Goal: Information Seeking & Learning: Find specific fact

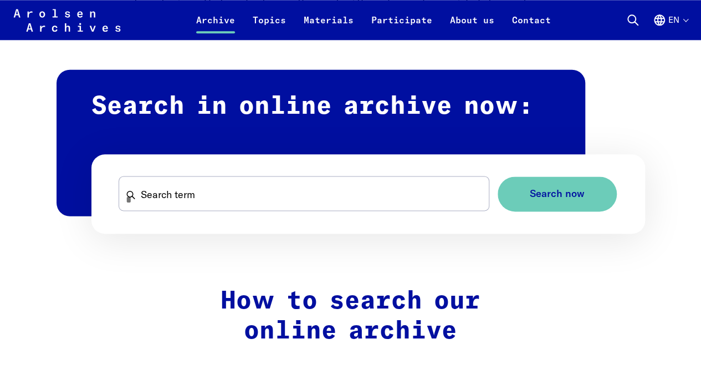
scroll to position [623, 0]
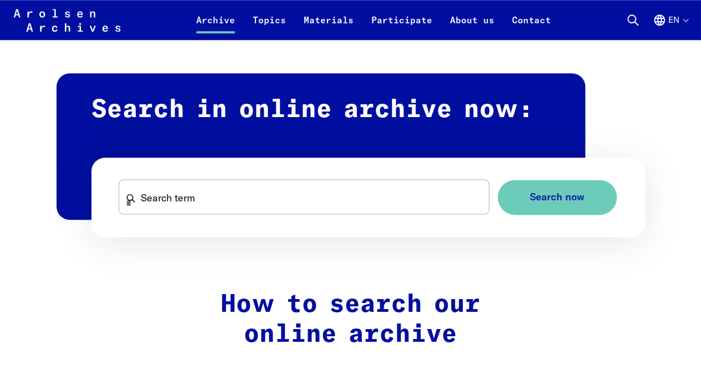
drag, startPoint x: 705, startPoint y: 25, endPoint x: 695, endPoint y: 96, distance: 71.6
click at [594, 204] on icon "submit" at bounding box center [591, 197] width 13 height 13
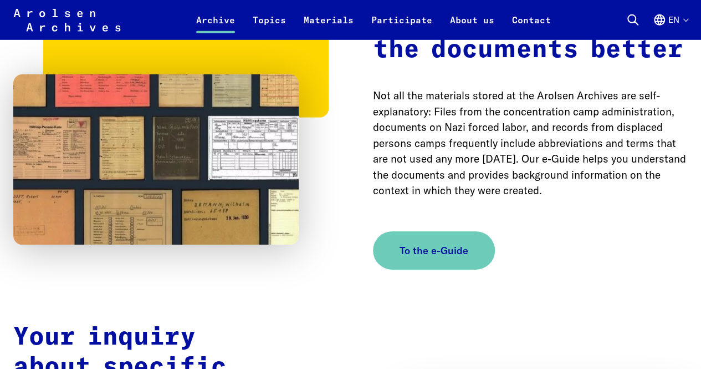
scroll to position [0, 0]
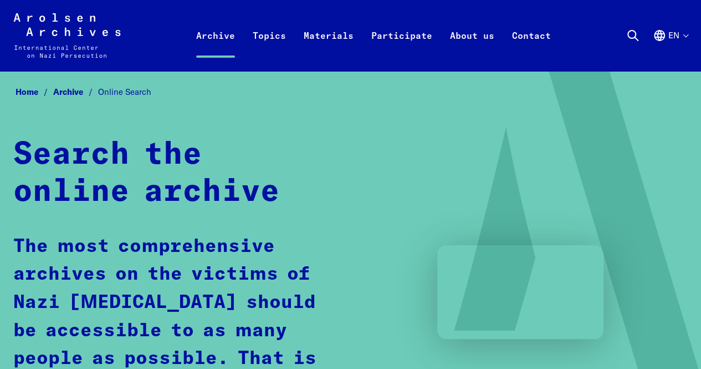
click at [627, 35] on icon at bounding box center [633, 35] width 13 height 13
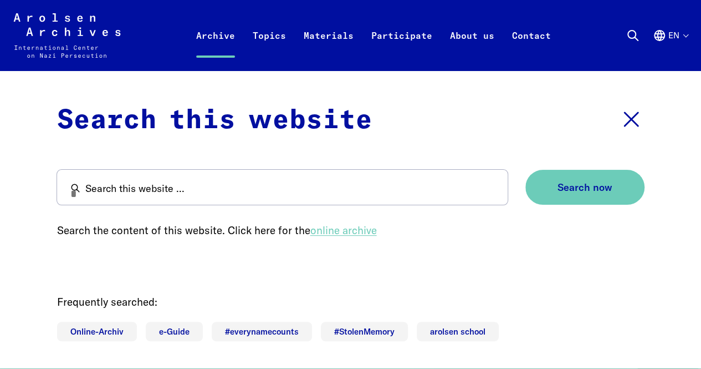
click at [350, 233] on link "online archive" at bounding box center [344, 229] width 67 height 13
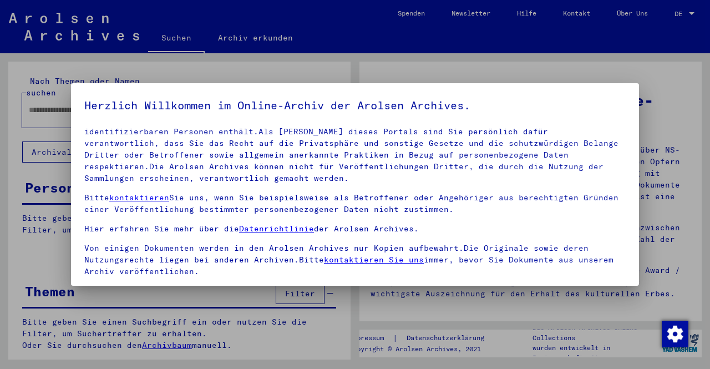
scroll to position [92, 0]
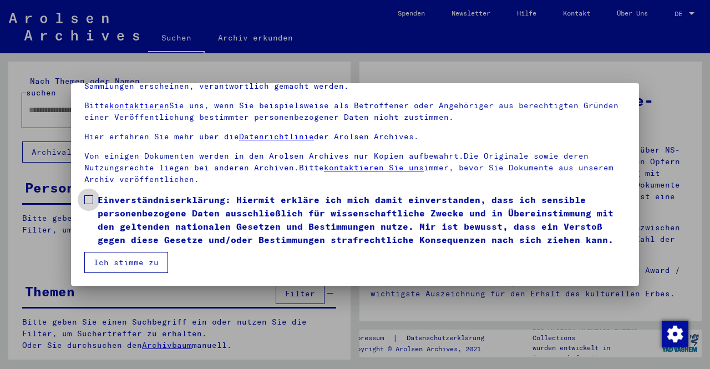
click at [90, 195] on span at bounding box center [88, 199] width 9 height 9
click at [140, 260] on button "Ich stimme zu" at bounding box center [126, 262] width 84 height 21
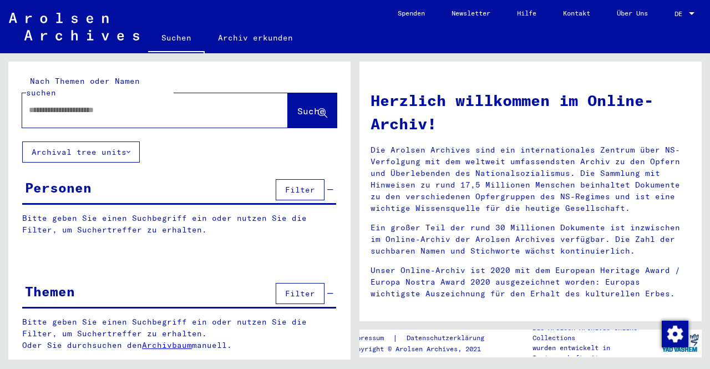
click at [693, 8] on div "DE DE" at bounding box center [685, 11] width 22 height 19
click at [677, 21] on span "English" at bounding box center [663, 20] width 27 height 8
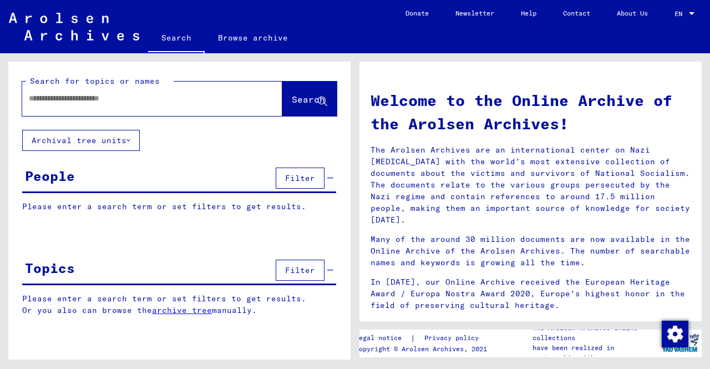
click at [243, 104] on div at bounding box center [152, 99] width 260 height 34
click at [160, 100] on input "text" at bounding box center [139, 99] width 220 height 12
type input "*****"
click at [303, 95] on span "Search" at bounding box center [308, 99] width 33 height 11
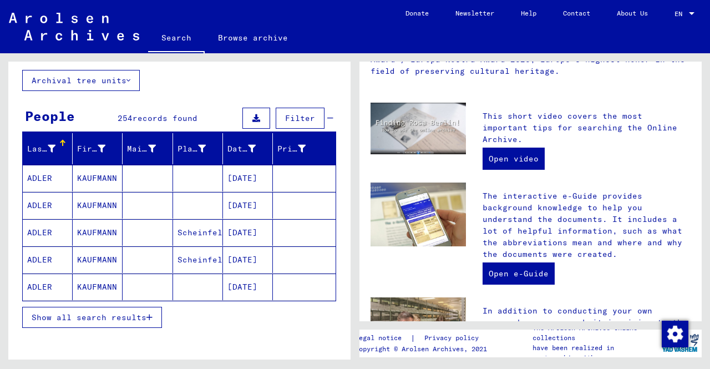
scroll to position [64, 0]
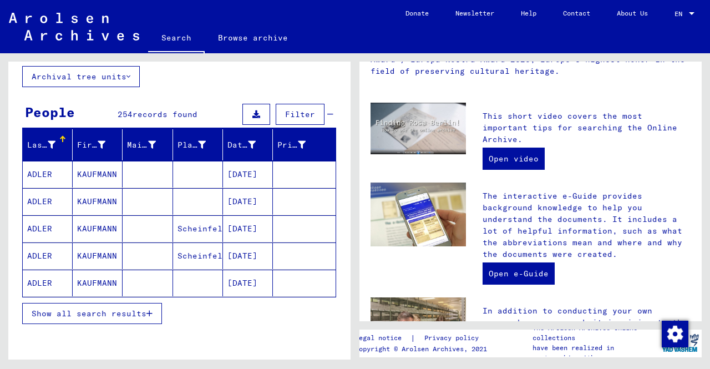
click at [88, 231] on mat-cell "KAUFMANN" at bounding box center [98, 228] width 50 height 27
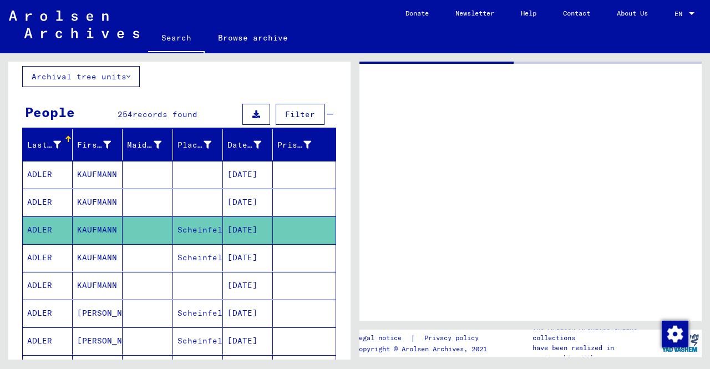
click at [88, 231] on mat-cell "KAUFMANN" at bounding box center [98, 229] width 50 height 27
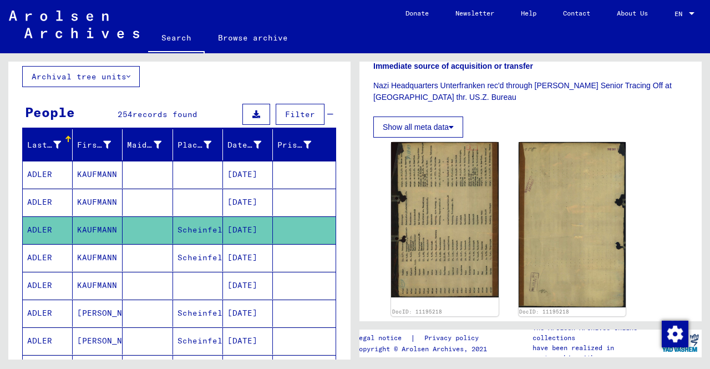
scroll to position [430, 0]
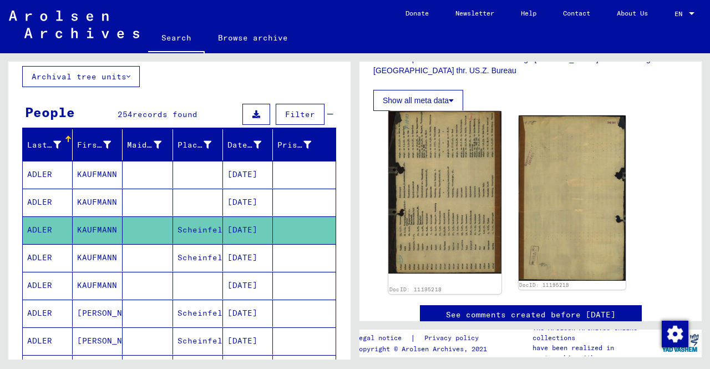
click at [465, 214] on img at bounding box center [444, 192] width 113 height 162
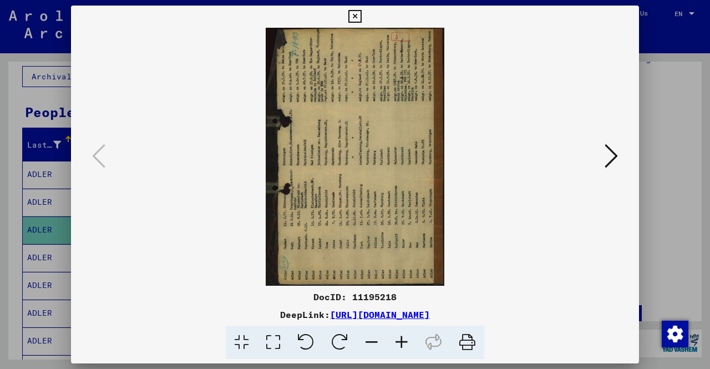
click at [465, 214] on img at bounding box center [355, 157] width 492 height 258
click at [340, 341] on icon at bounding box center [340, 343] width 34 height 34
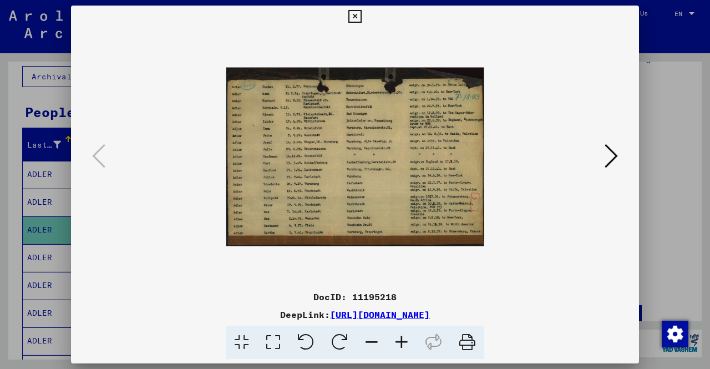
click at [404, 343] on icon at bounding box center [402, 343] width 30 height 34
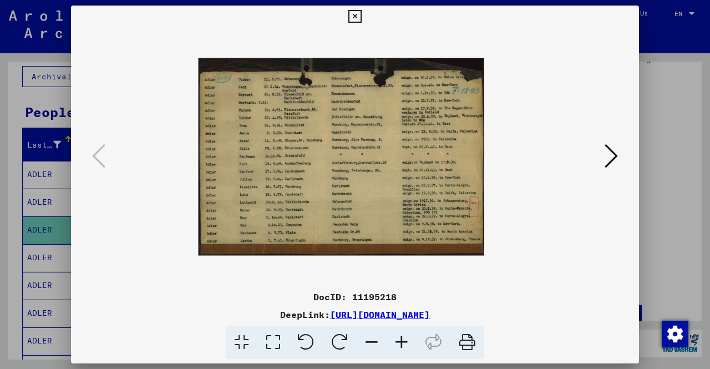
click at [404, 343] on icon at bounding box center [402, 343] width 30 height 34
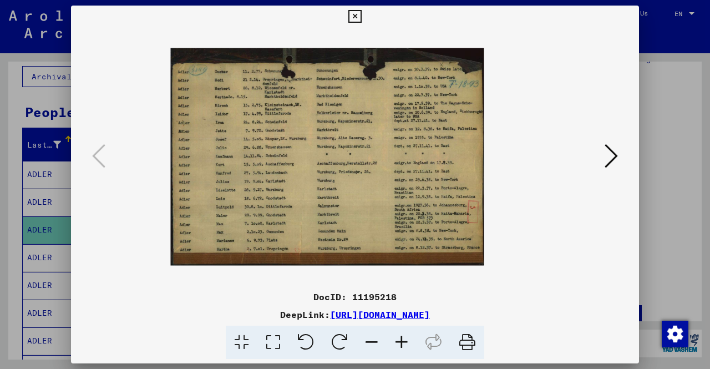
click at [404, 343] on icon at bounding box center [402, 343] width 30 height 34
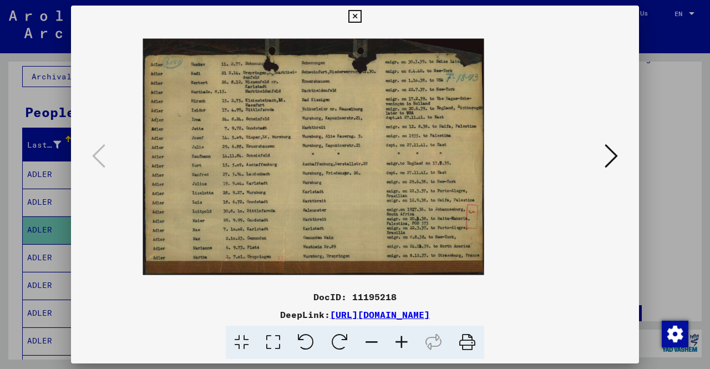
click at [404, 343] on icon at bounding box center [402, 343] width 30 height 34
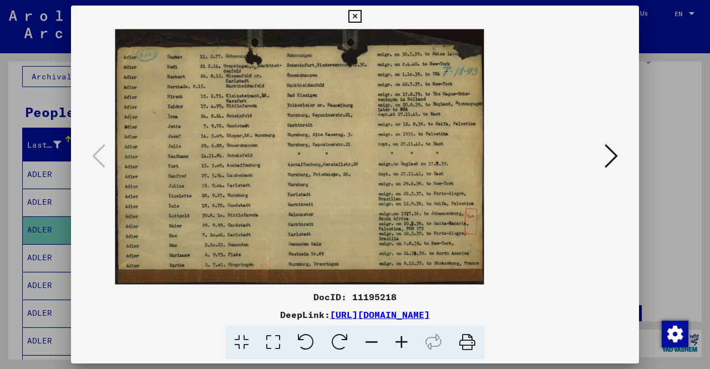
click at [404, 343] on icon at bounding box center [402, 343] width 30 height 34
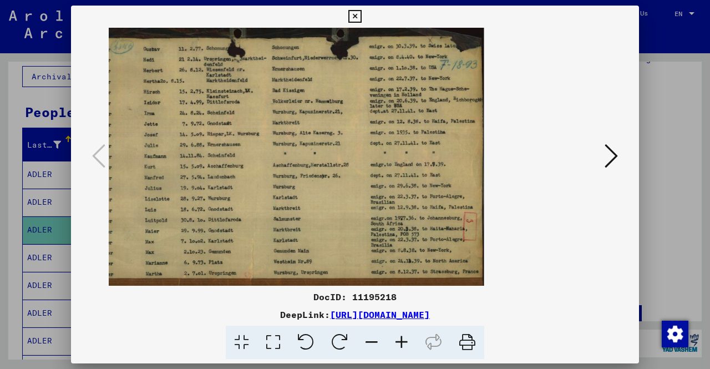
scroll to position [1, 0]
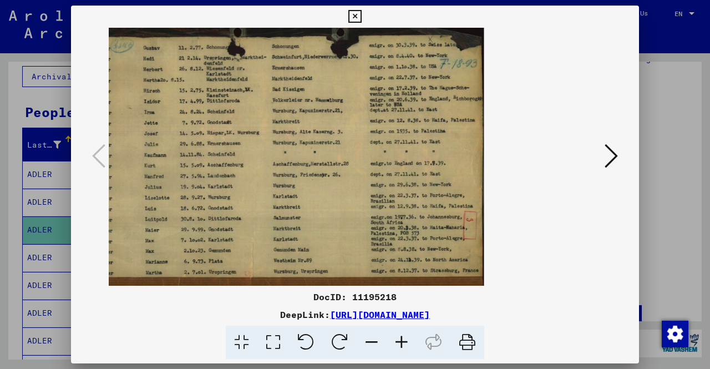
drag, startPoint x: 202, startPoint y: 109, endPoint x: 254, endPoint y: 110, distance: 51.6
click at [254, 110] on img at bounding box center [286, 155] width 396 height 274
click at [374, 339] on icon at bounding box center [372, 343] width 30 height 34
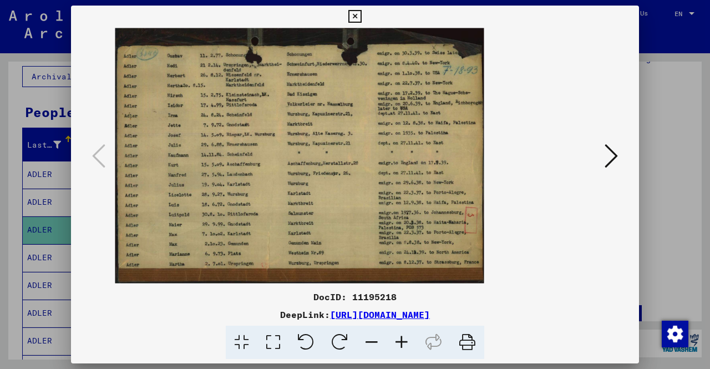
click at [612, 156] on icon at bounding box center [610, 156] width 13 height 27
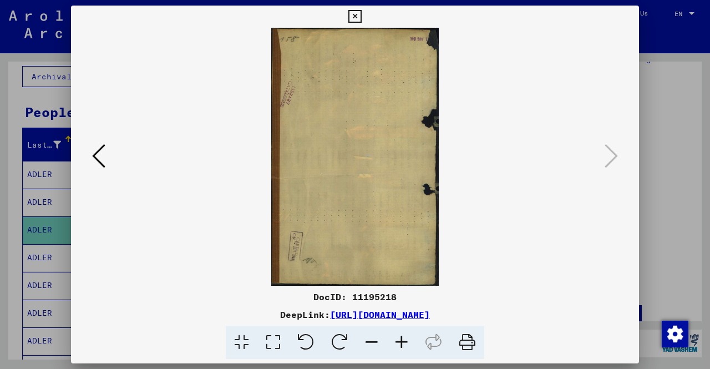
scroll to position [0, 0]
click at [98, 164] on icon at bounding box center [98, 156] width 13 height 27
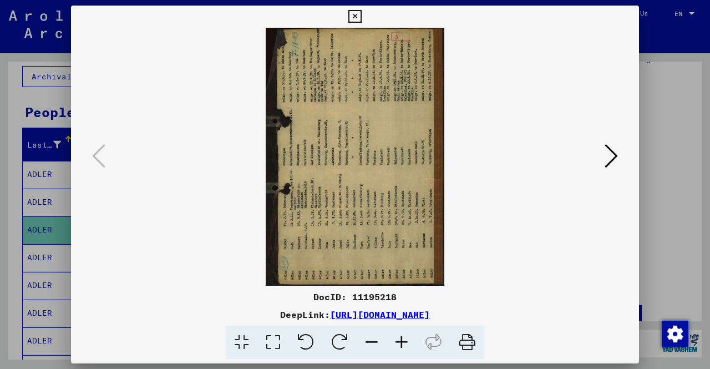
click at [339, 338] on icon at bounding box center [340, 343] width 34 height 34
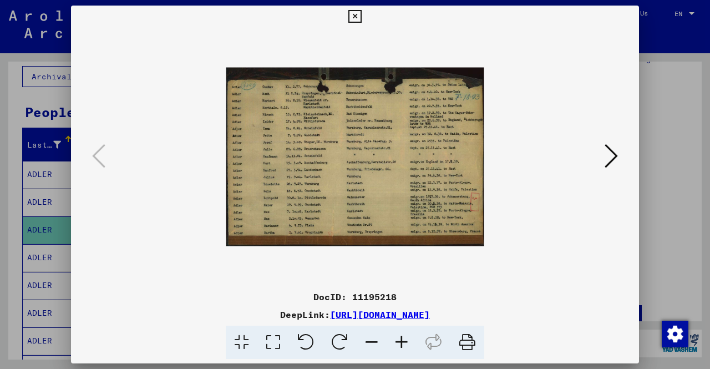
click at [397, 342] on icon at bounding box center [402, 343] width 30 height 34
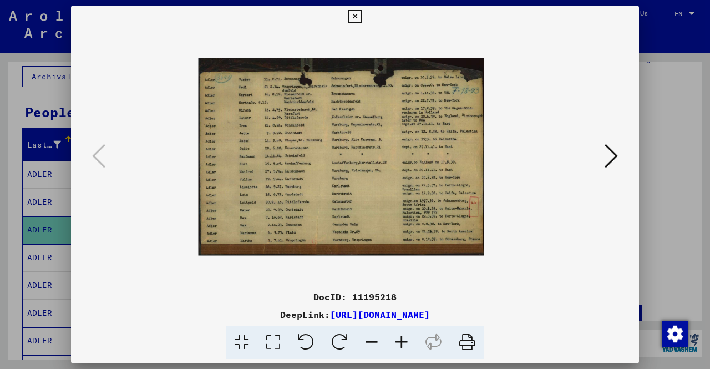
click at [397, 342] on icon at bounding box center [402, 343] width 30 height 34
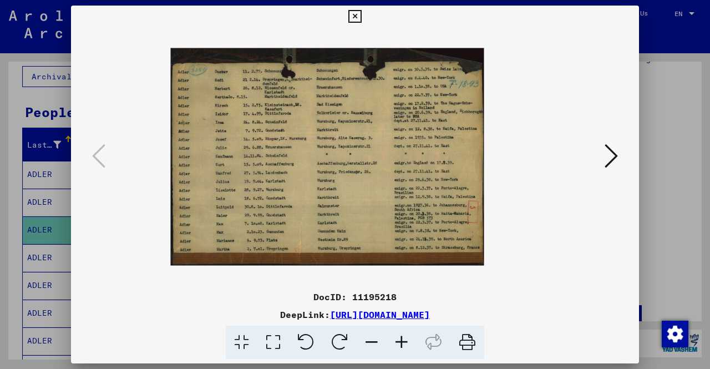
click at [397, 342] on icon at bounding box center [402, 343] width 30 height 34
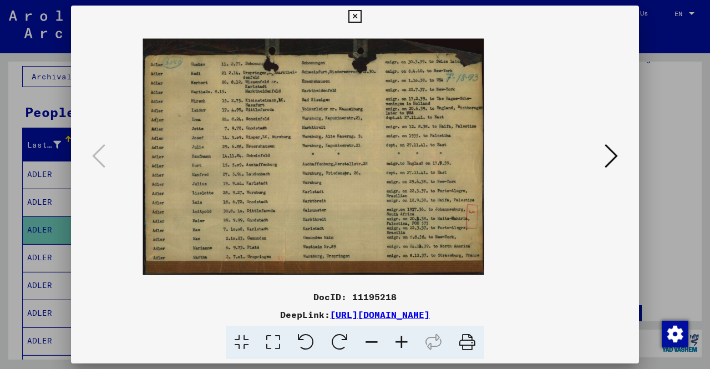
click at [397, 342] on icon at bounding box center [402, 343] width 30 height 34
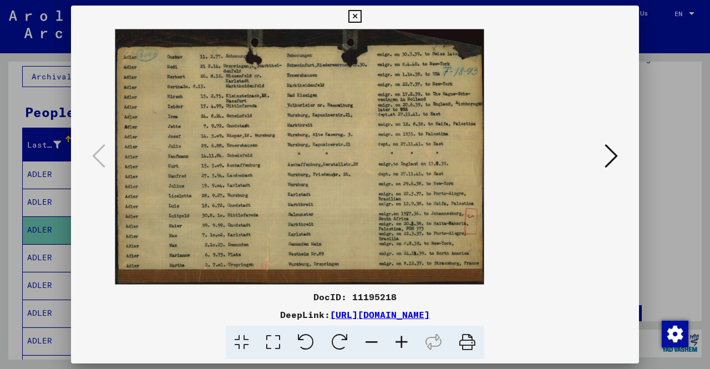
click at [397, 342] on icon at bounding box center [402, 343] width 30 height 34
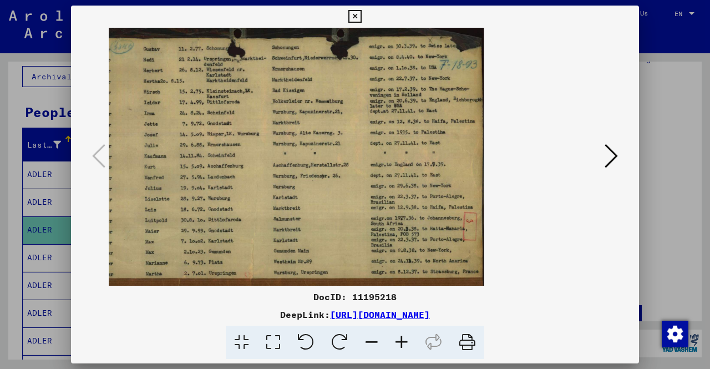
click at [397, 342] on icon at bounding box center [402, 343] width 30 height 34
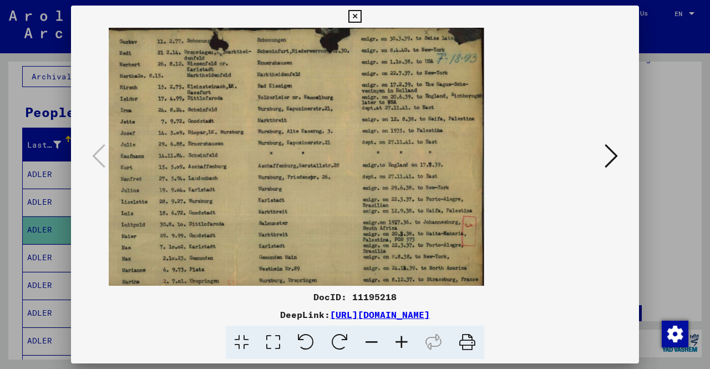
click at [614, 154] on icon at bounding box center [610, 156] width 13 height 27
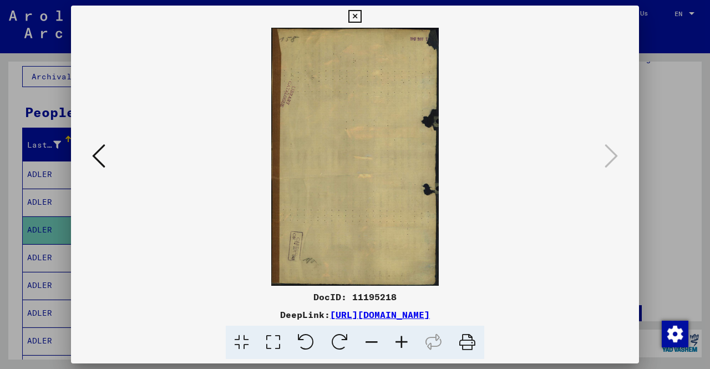
click at [307, 333] on icon at bounding box center [306, 343] width 34 height 34
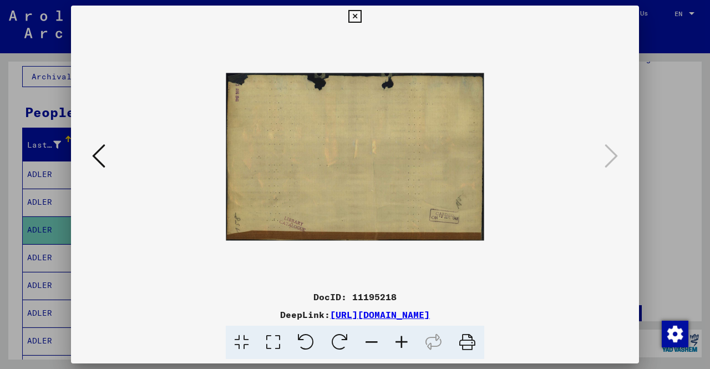
click at [97, 157] on icon at bounding box center [98, 156] width 13 height 27
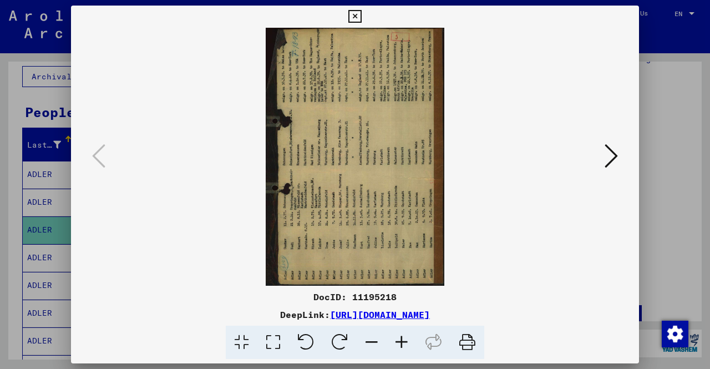
click at [344, 334] on icon at bounding box center [340, 343] width 34 height 34
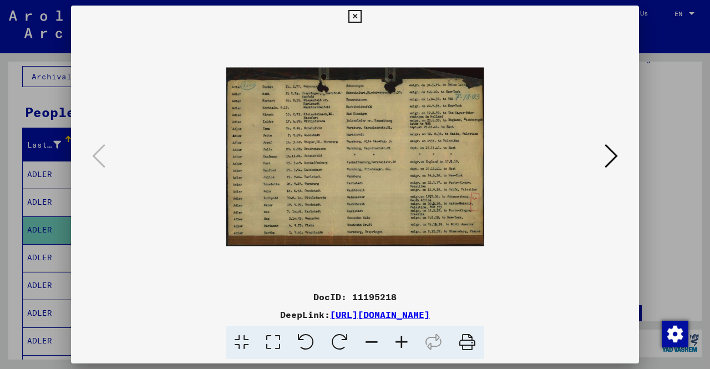
click at [400, 347] on icon at bounding box center [402, 343] width 30 height 34
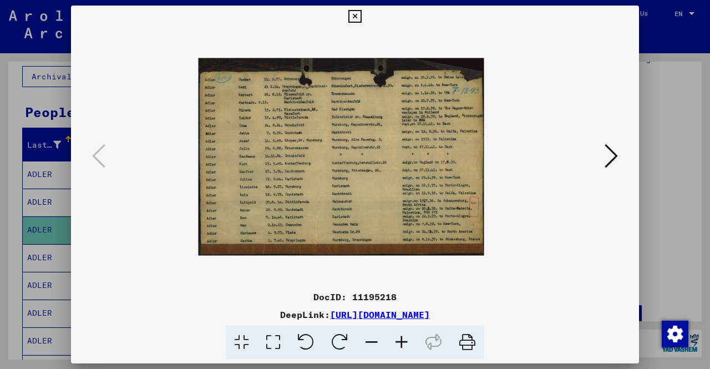
click at [400, 347] on icon at bounding box center [402, 343] width 30 height 34
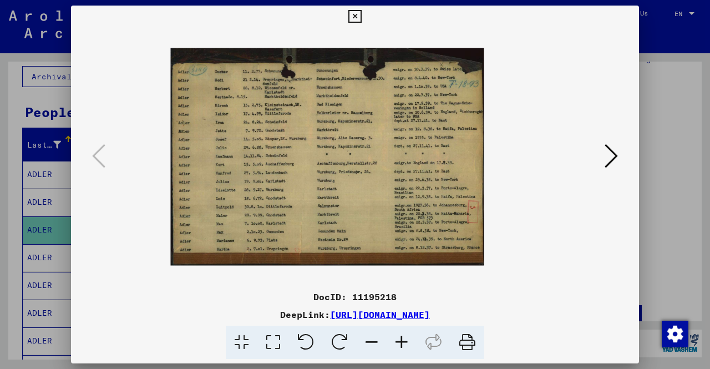
click at [351, 10] on icon at bounding box center [354, 16] width 13 height 13
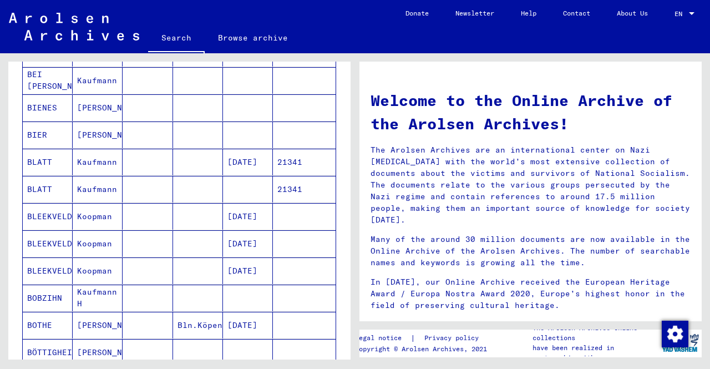
scroll to position [443, 0]
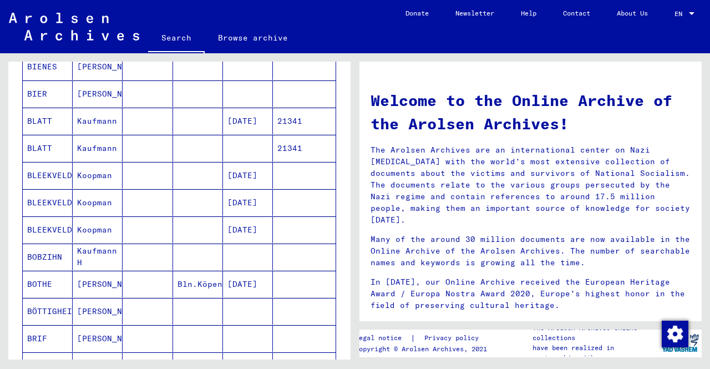
click at [99, 170] on mat-cell "Koopman" at bounding box center [98, 175] width 50 height 27
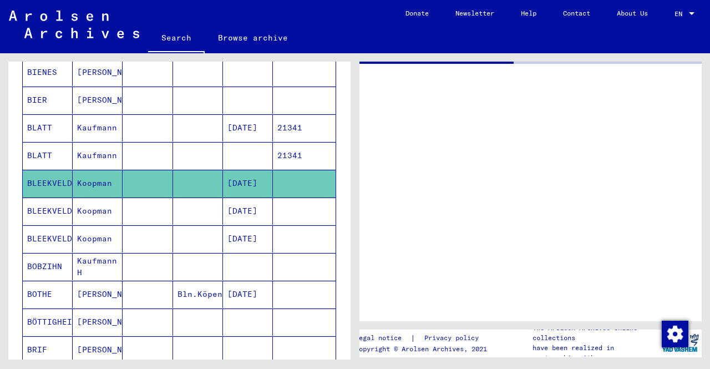
scroll to position [447, 0]
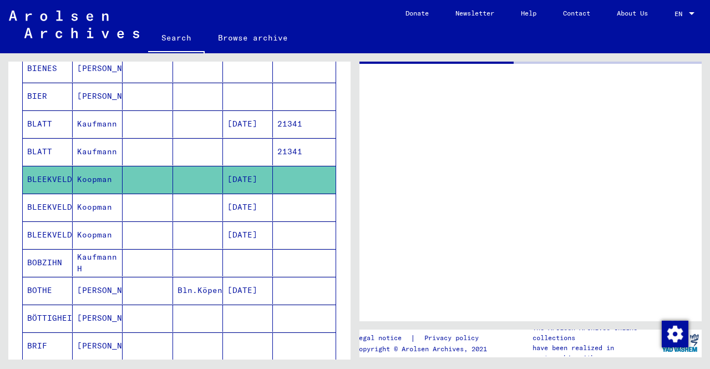
click at [99, 170] on mat-cell "Koopman" at bounding box center [98, 179] width 50 height 27
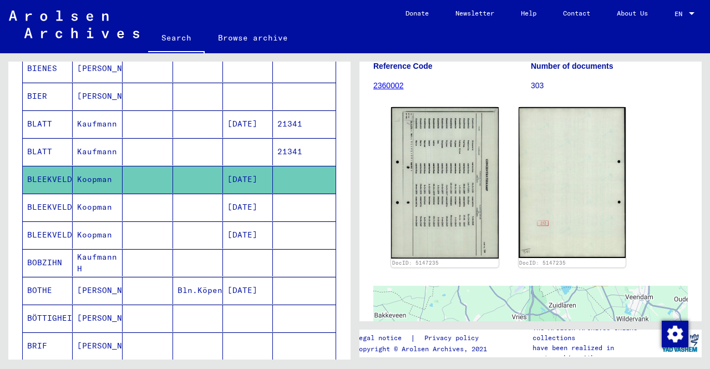
scroll to position [127, 0]
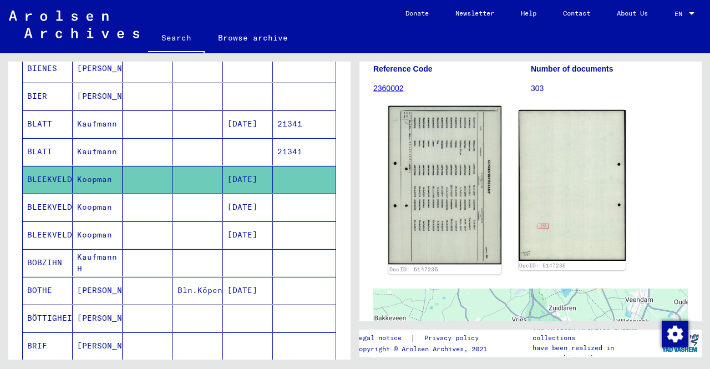
click at [459, 179] on img at bounding box center [444, 185] width 113 height 159
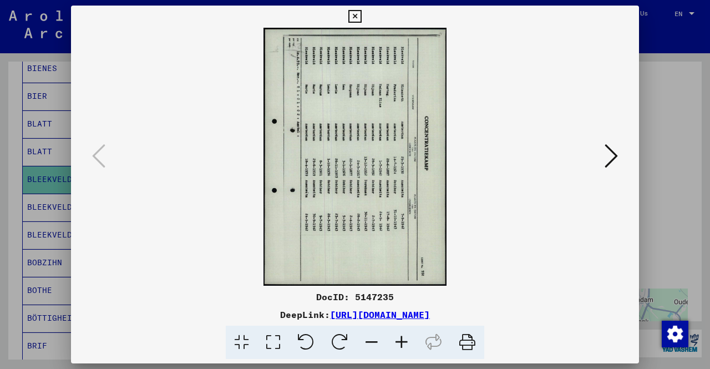
click at [459, 179] on img at bounding box center [355, 157] width 492 height 258
click at [301, 343] on icon at bounding box center [306, 343] width 34 height 34
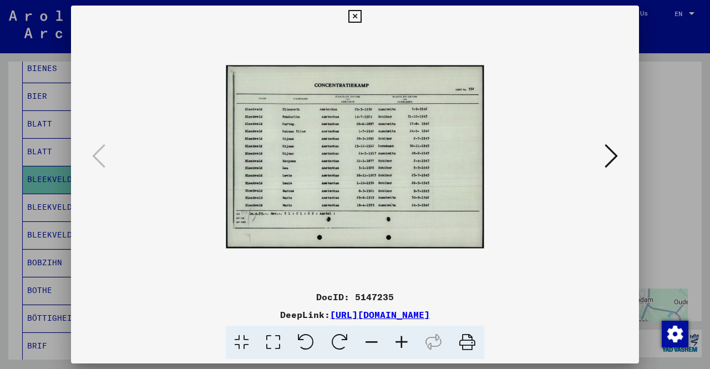
click at [400, 345] on icon at bounding box center [402, 343] width 30 height 34
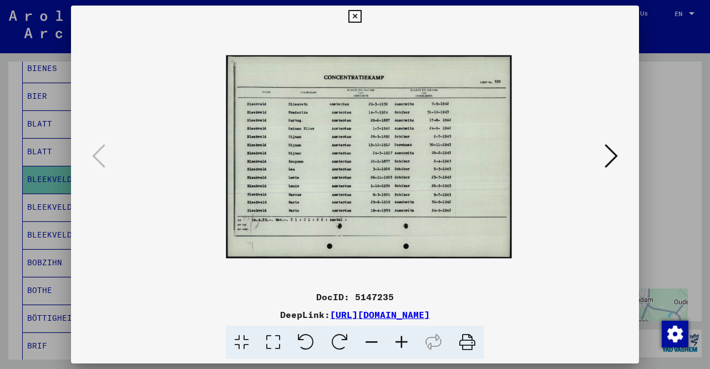
click at [400, 345] on icon at bounding box center [402, 343] width 30 height 34
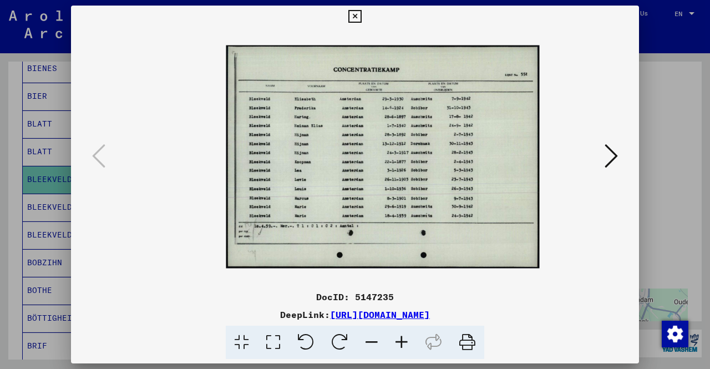
click at [400, 345] on icon at bounding box center [402, 343] width 30 height 34
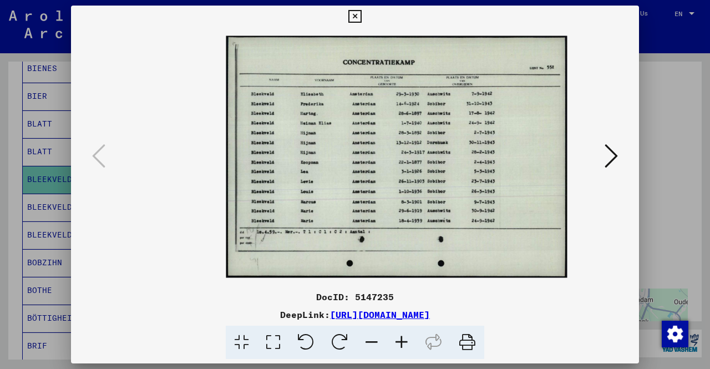
click at [400, 345] on icon at bounding box center [402, 343] width 30 height 34
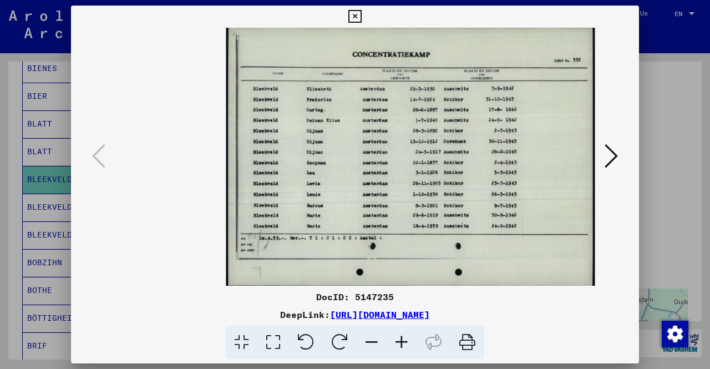
click at [353, 16] on icon at bounding box center [354, 16] width 13 height 13
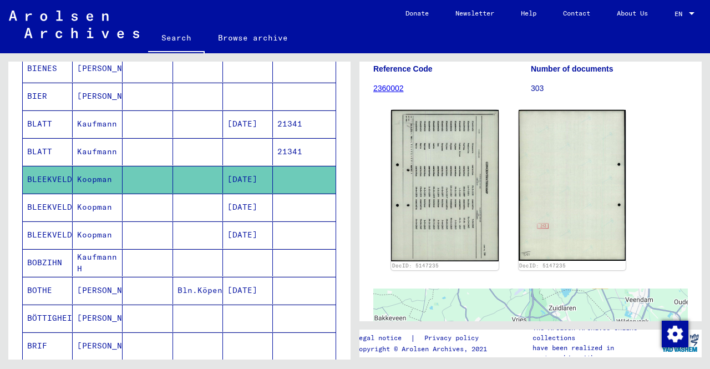
click at [98, 260] on mat-cell "Kaufmann H" at bounding box center [98, 262] width 50 height 27
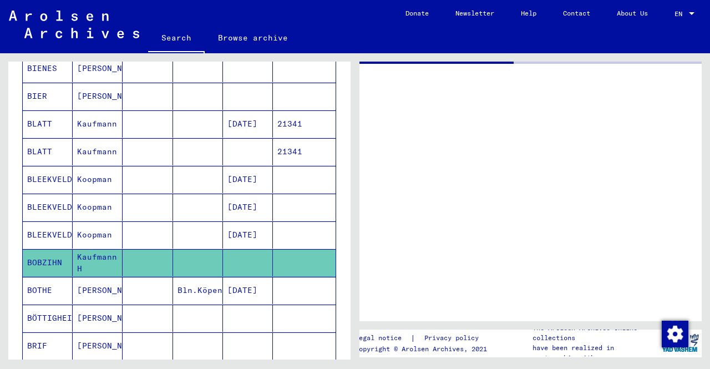
click at [98, 260] on mat-cell "Kaufmann H" at bounding box center [98, 262] width 50 height 27
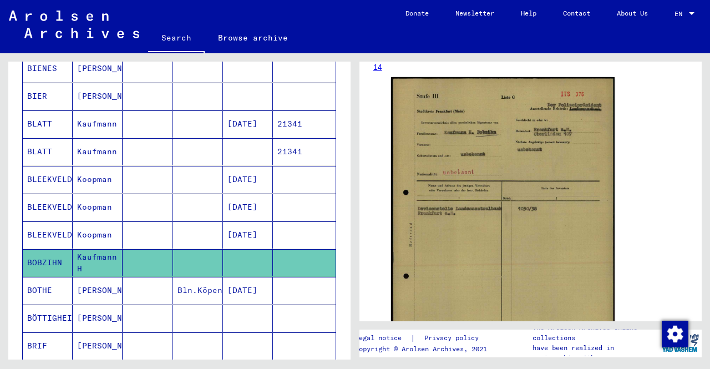
scroll to position [224, 0]
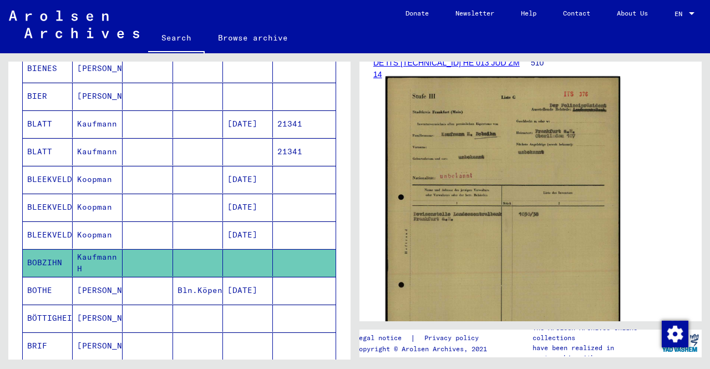
click at [494, 160] on img at bounding box center [502, 241] width 235 height 329
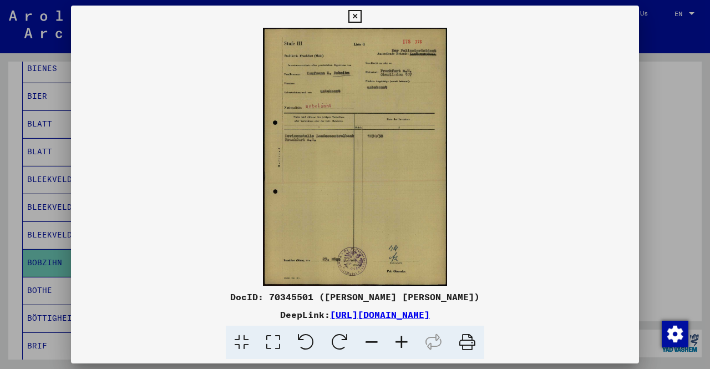
click at [494, 160] on img at bounding box center [355, 157] width 568 height 258
click at [399, 349] on icon at bounding box center [402, 343] width 30 height 34
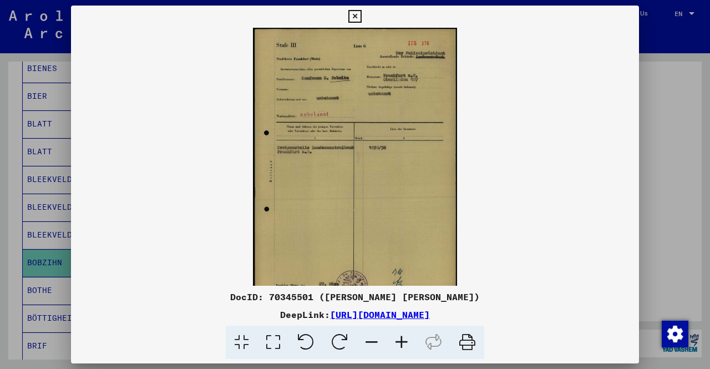
click at [399, 349] on icon at bounding box center [402, 343] width 30 height 34
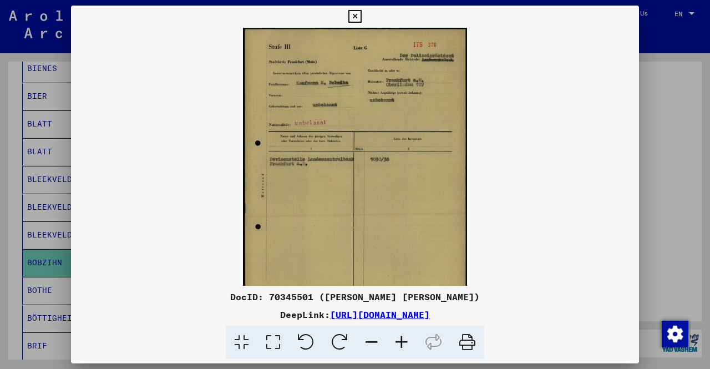
click at [399, 349] on icon at bounding box center [402, 343] width 30 height 34
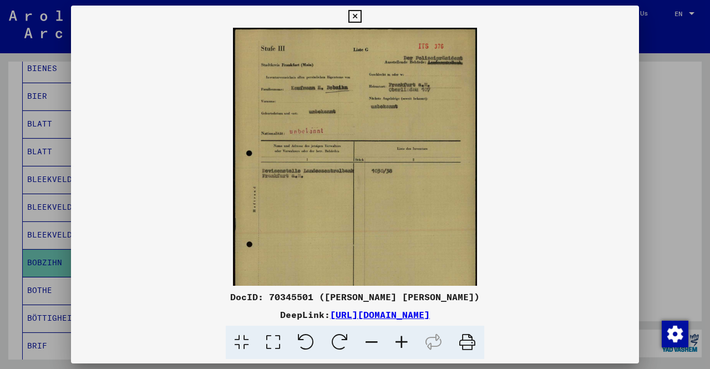
click at [399, 349] on icon at bounding box center [402, 343] width 30 height 34
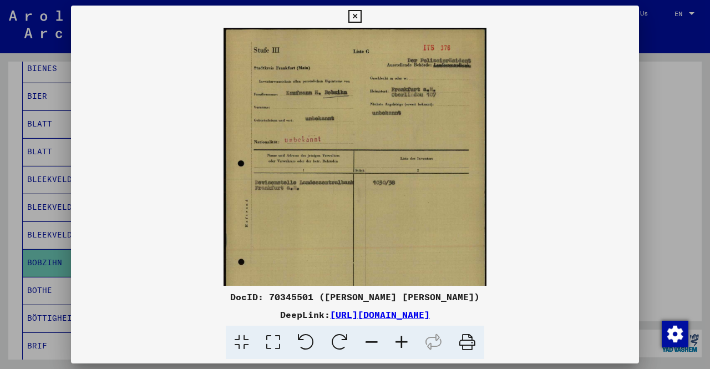
click at [399, 349] on icon at bounding box center [402, 343] width 30 height 34
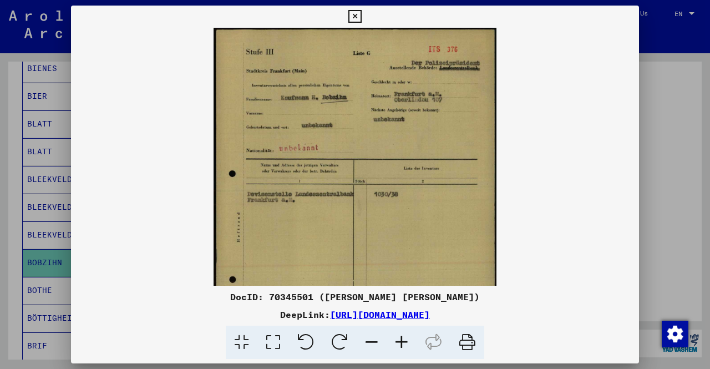
click at [399, 349] on icon at bounding box center [402, 343] width 30 height 34
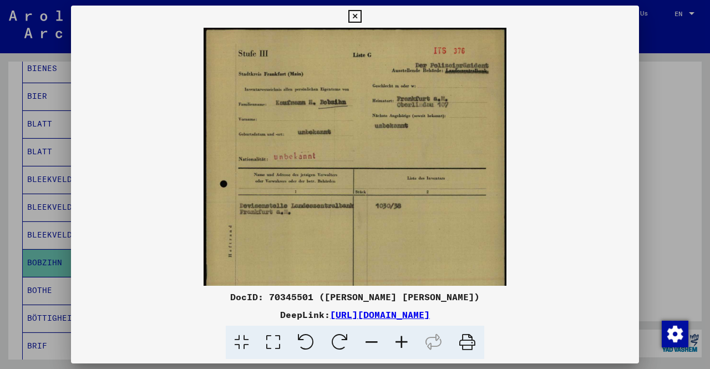
click at [399, 349] on icon at bounding box center [402, 343] width 30 height 34
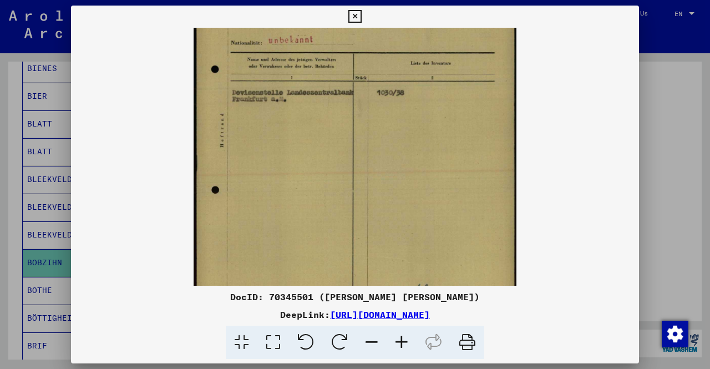
drag, startPoint x: 349, startPoint y: 154, endPoint x: 331, endPoint y: 25, distance: 130.5
click at [331, 25] on div "DocID: 70345501 ([PERSON_NAME] [PERSON_NAME]) DeepLink: [URL][DOMAIN_NAME]" at bounding box center [355, 183] width 568 height 354
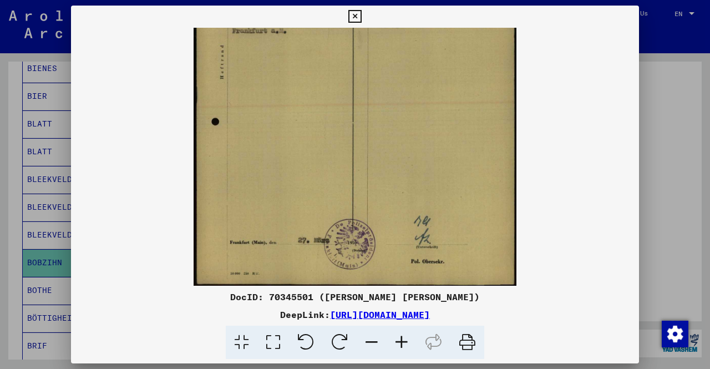
scroll to position [192, 0]
drag, startPoint x: 344, startPoint y: 140, endPoint x: 336, endPoint y: 42, distance: 98.5
click at [336, 42] on img at bounding box center [355, 61] width 323 height 452
click at [352, 14] on icon at bounding box center [354, 16] width 13 height 13
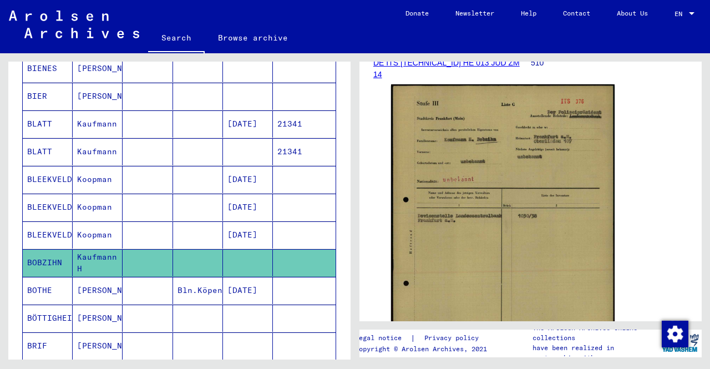
click at [252, 277] on mat-cell "[DATE]" at bounding box center [248, 290] width 50 height 27
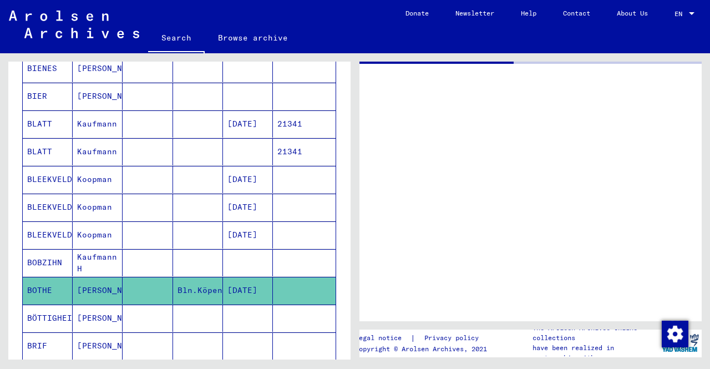
click at [252, 277] on mat-cell "[DATE]" at bounding box center [248, 290] width 50 height 27
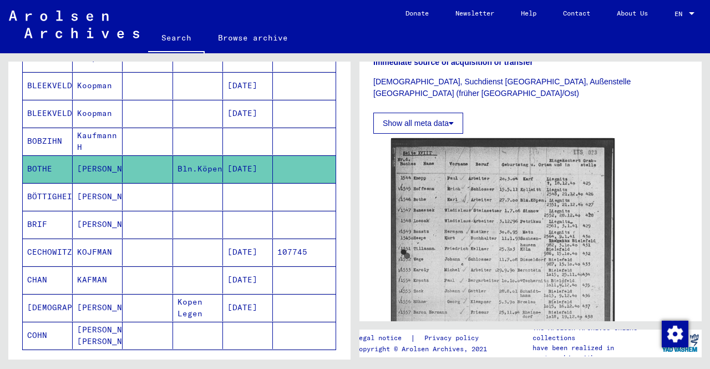
scroll to position [591, 0]
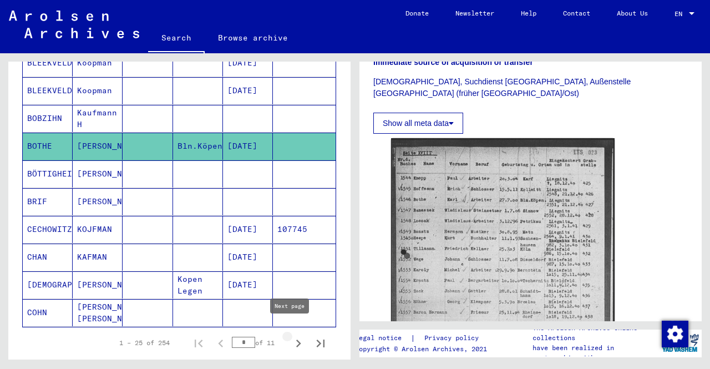
click at [296, 339] on icon "Next page" at bounding box center [298, 343] width 5 height 8
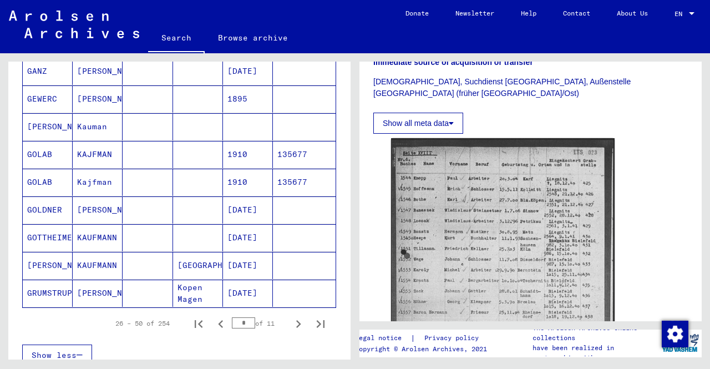
scroll to position [616, 0]
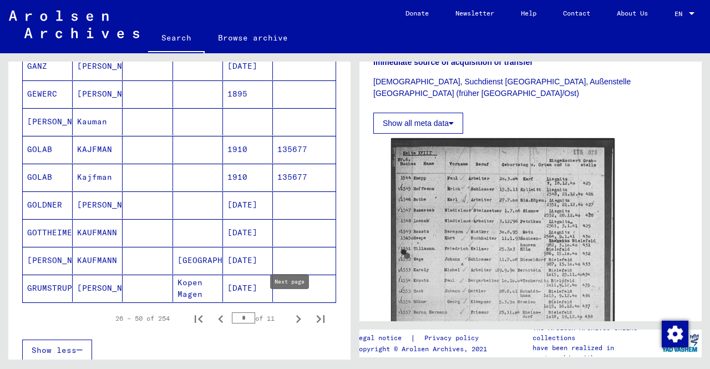
click at [291, 311] on icon "Next page" at bounding box center [299, 319] width 16 height 16
type input "*"
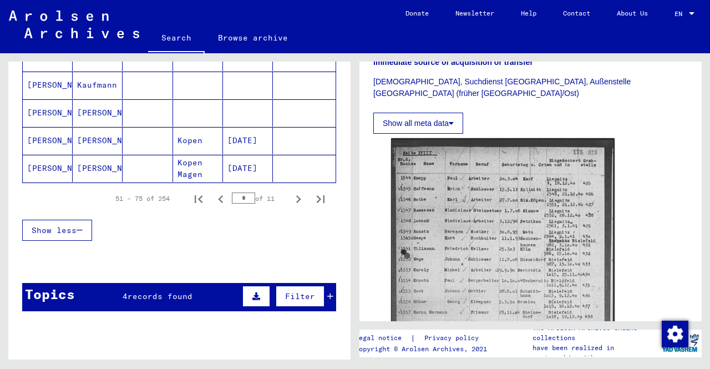
scroll to position [732, 0]
